Goal: Task Accomplishment & Management: Manage account settings

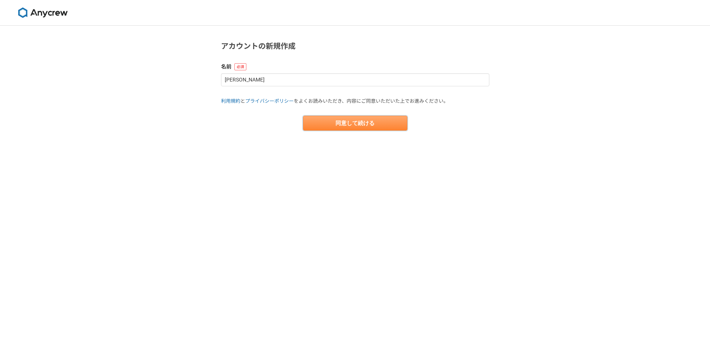
click at [363, 118] on button "同意して続ける" at bounding box center [355, 123] width 104 height 15
select select "13"
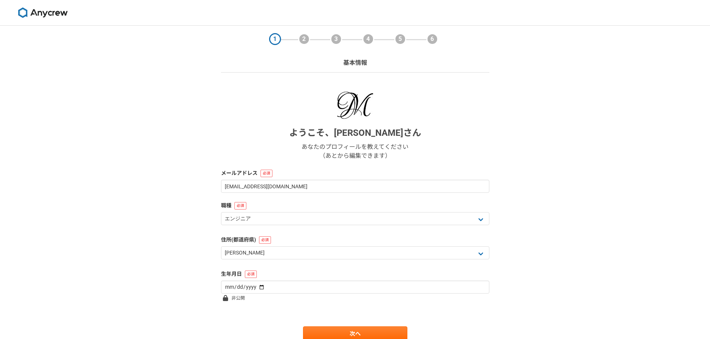
click at [48, 14] on img at bounding box center [43, 12] width 56 height 10
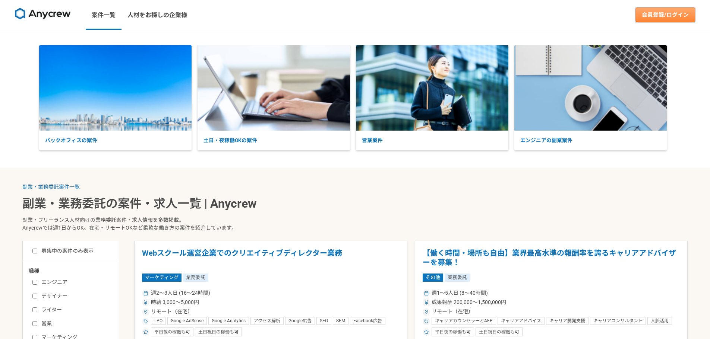
click at [669, 15] on link "会員登録/ログイン" at bounding box center [665, 14] width 60 height 15
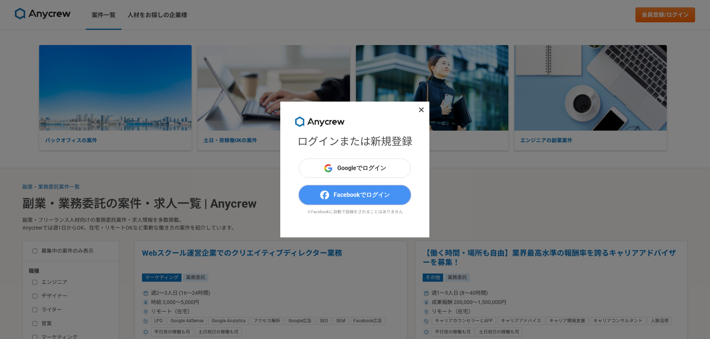
click at [363, 202] on button "Facebookでログイン" at bounding box center [355, 195] width 112 height 19
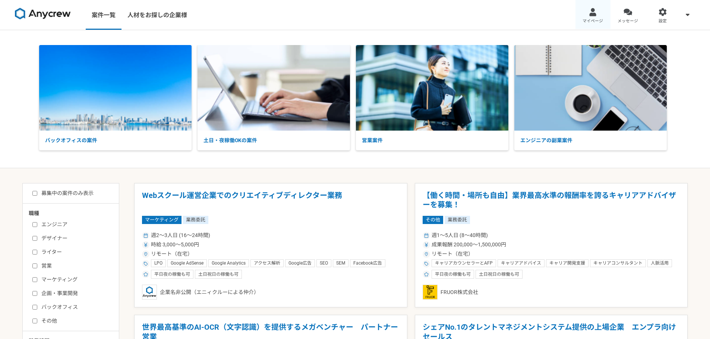
click at [595, 14] on div at bounding box center [592, 12] width 9 height 9
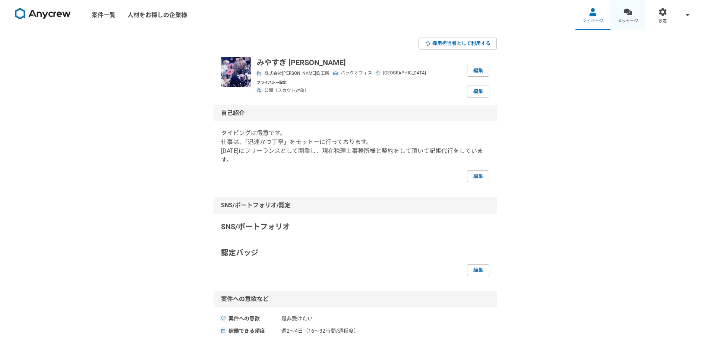
click at [624, 12] on div at bounding box center [627, 12] width 9 height 9
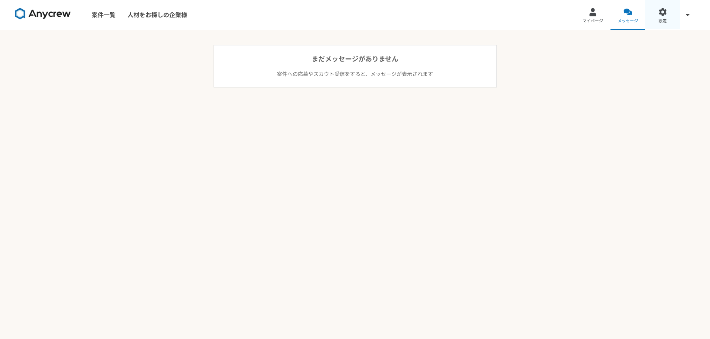
click at [662, 15] on div at bounding box center [662, 12] width 9 height 9
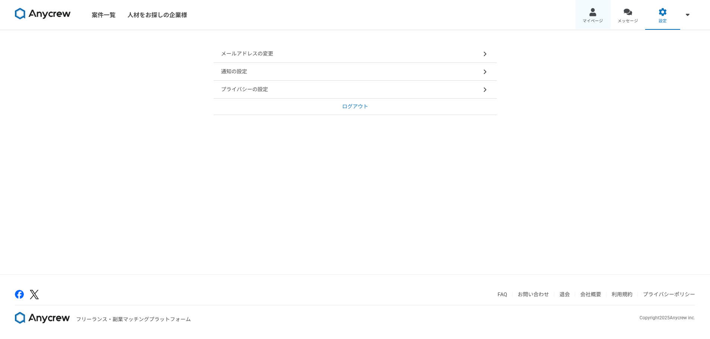
click at [594, 19] on span "マイページ" at bounding box center [592, 21] width 20 height 6
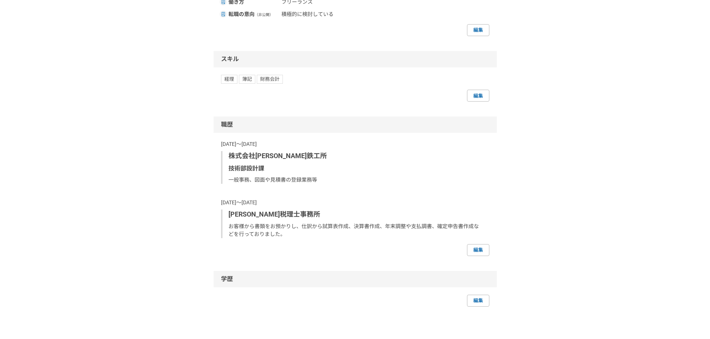
scroll to position [443, 0]
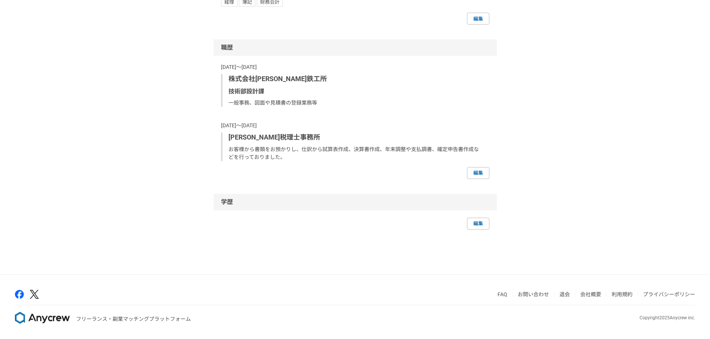
click at [562, 294] on link "退会" at bounding box center [564, 295] width 10 height 6
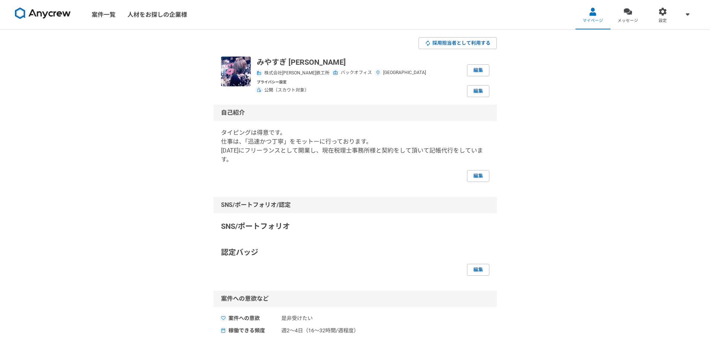
scroll to position [0, 0]
